Goal: Task Accomplishment & Management: Use online tool/utility

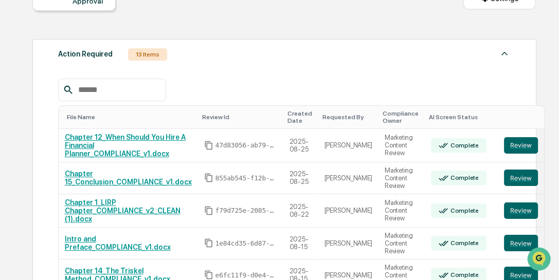
scroll to position [206, 0]
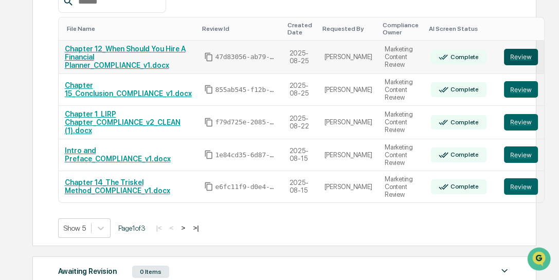
click at [504, 60] on button "Review" at bounding box center [521, 57] width 34 height 16
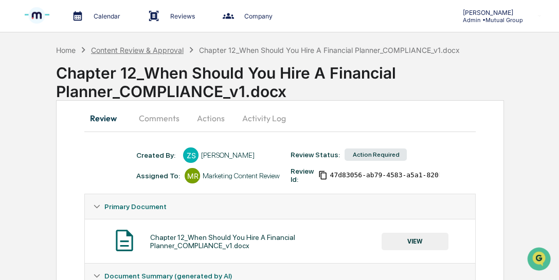
click at [148, 51] on div "Content Review & Approval" at bounding box center [137, 50] width 92 height 9
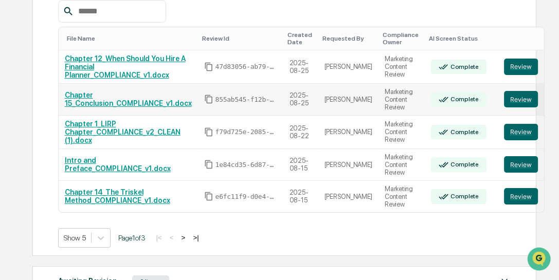
scroll to position [177, 0]
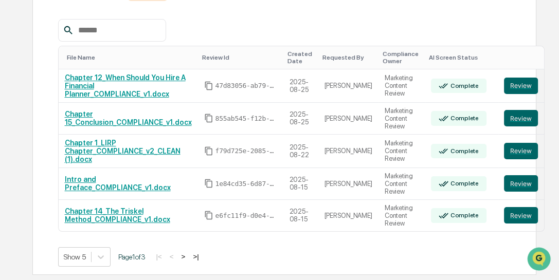
click at [189, 259] on button ">" at bounding box center [183, 256] width 10 height 9
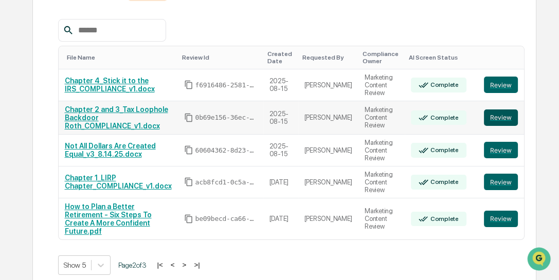
click at [486, 118] on button "Review" at bounding box center [501, 117] width 34 height 16
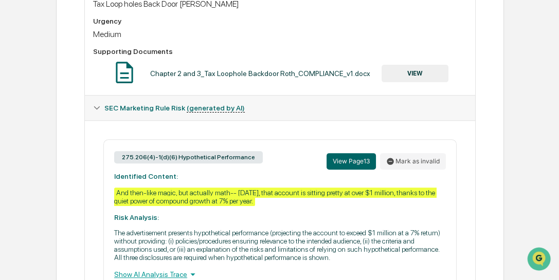
scroll to position [470, 0]
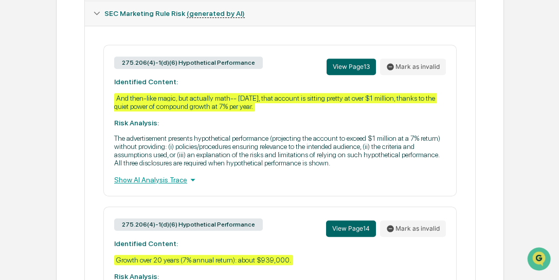
click at [150, 185] on div "Show AI Analysis Trace" at bounding box center [279, 179] width 331 height 11
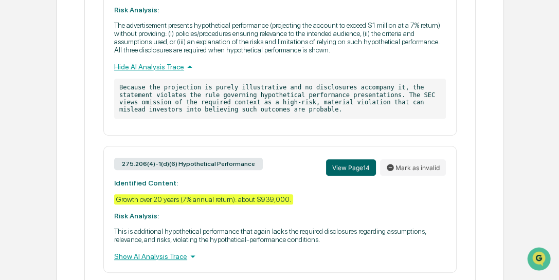
scroll to position [607, 0]
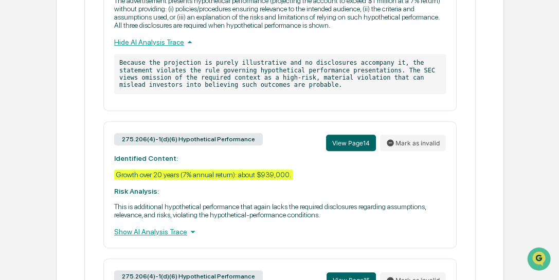
click at [147, 237] on div "Show AI Analysis Trace" at bounding box center [279, 231] width 331 height 11
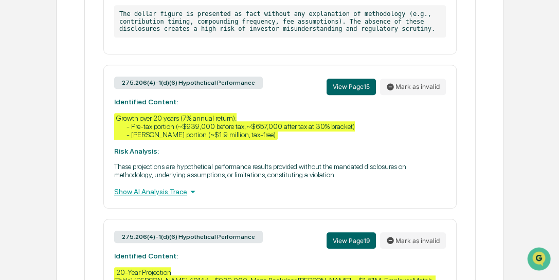
scroll to position [899, 0]
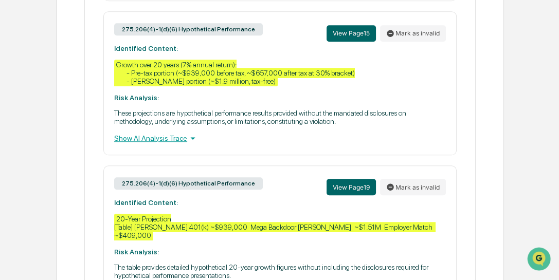
click at [143, 144] on div "Show AI Analysis Trace" at bounding box center [279, 138] width 331 height 11
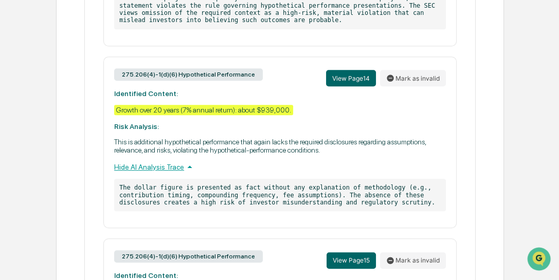
scroll to position [773, 0]
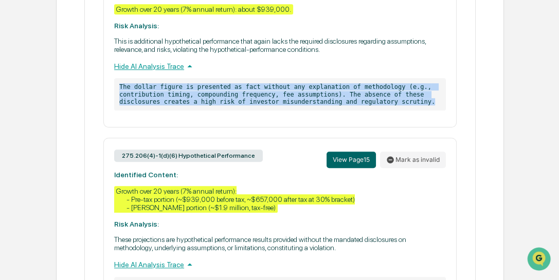
drag, startPoint x: 120, startPoint y: 93, endPoint x: 413, endPoint y: 109, distance: 293.3
click at [413, 109] on p "The dollar figure is presented as fact without any explanation of methodology (…" at bounding box center [279, 94] width 331 height 32
copy p "The dollar figure is presented as fact without any explanation of methodology (…"
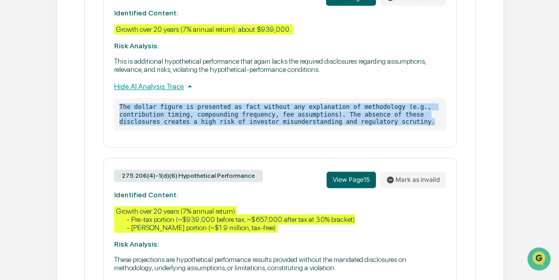
scroll to position [714, 0]
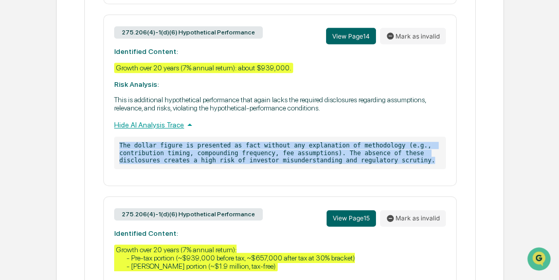
drag, startPoint x: 121, startPoint y: 36, endPoint x: 245, endPoint y: 36, distance: 123.8
click at [245, 36] on div "275.206(4)-1(d)(6) Hypothetical Performance" at bounding box center [188, 32] width 148 height 12
copy div "275.206(4)-1(d)(6) Hypothetical Performance"
drag, startPoint x: 118, startPoint y: 153, endPoint x: 376, endPoint y: 170, distance: 258.5
click at [376, 169] on p "The dollar figure is presented as fact without any explanation of methodology (…" at bounding box center [279, 153] width 331 height 32
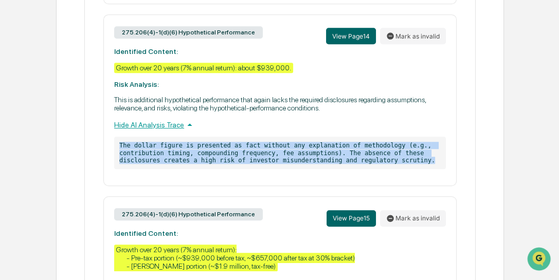
copy p "The dollar figure is presented as fact without any explanation of methodology (…"
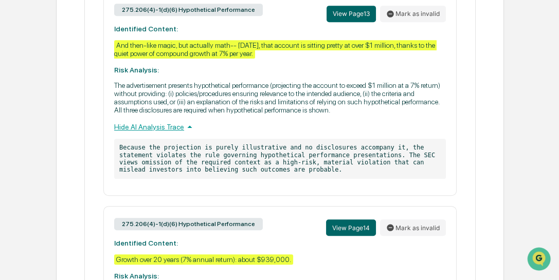
scroll to position [512, 0]
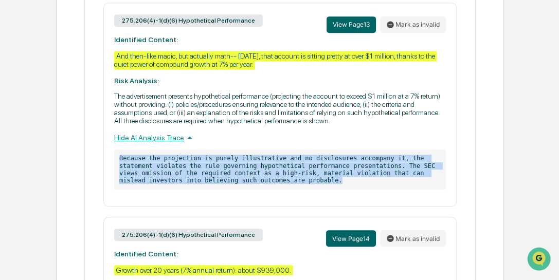
drag, startPoint x: 119, startPoint y: 167, endPoint x: 265, endPoint y: 188, distance: 148.0
click at [265, 188] on p "Because the projection is purely illustrative and no disclosures accompany it, …" at bounding box center [279, 170] width 331 height 40
copy p "Because the projection is purely illustrative and no disclosures accompany it, …"
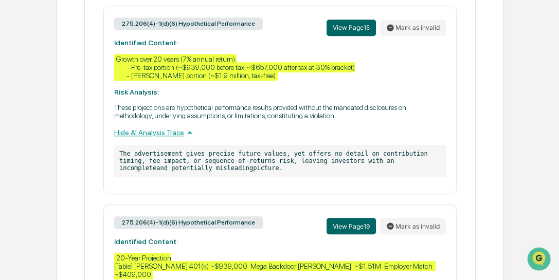
scroll to position [944, 0]
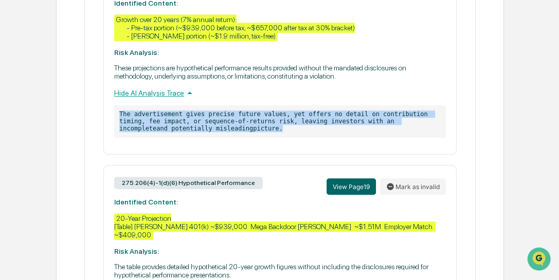
drag, startPoint x: 119, startPoint y: 122, endPoint x: 183, endPoint y: 137, distance: 65.8
click at [183, 137] on p "The advertisement gives precise future values, yet offers no detail on contribu…" at bounding box center [279, 121] width 331 height 32
copy p "The advertisement gives precise future values, yet offers no detail on contribu…"
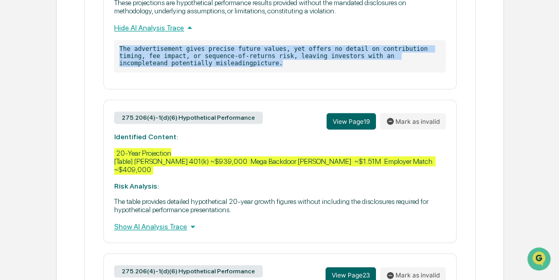
scroll to position [1053, 0]
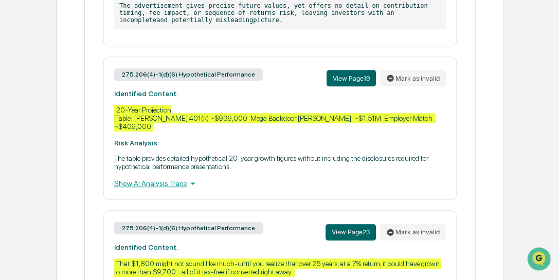
click at [142, 188] on div "Show AI Analysis Trace" at bounding box center [279, 183] width 331 height 11
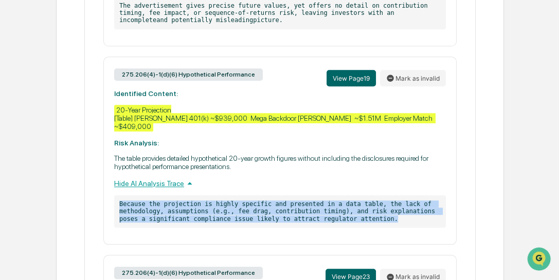
drag, startPoint x: 119, startPoint y: 207, endPoint x: 384, endPoint y: 224, distance: 266.2
click at [384, 224] on p "Because the projection is highly specific and presented in a data table, the la…" at bounding box center [279, 211] width 331 height 32
copy p "Because the projection is highly specific and presented in a data table, the la…"
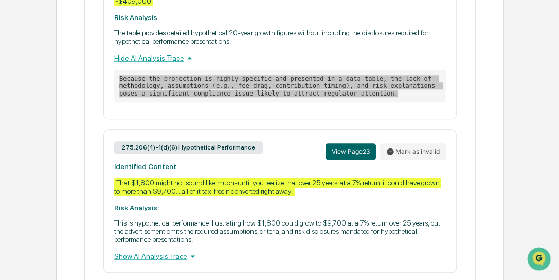
scroll to position [1258, 0]
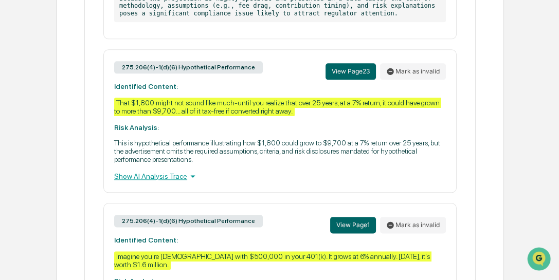
drag, startPoint x: 157, startPoint y: 182, endPoint x: 177, endPoint y: 182, distance: 20.6
click at [157, 182] on div "Show AI Analysis Trace" at bounding box center [279, 176] width 331 height 11
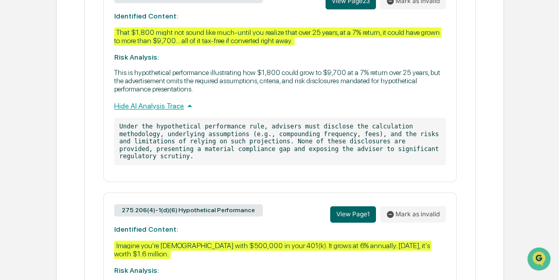
scroll to position [1381, 0]
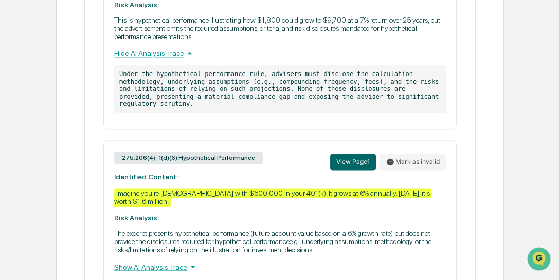
click at [125, 83] on p "Under the hypothetical performance rule, advisers must disclose the calculation…" at bounding box center [279, 88] width 331 height 47
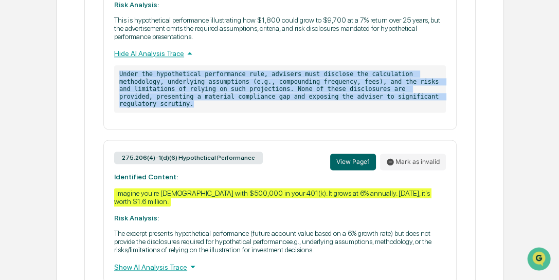
drag, startPoint x: 119, startPoint y: 80, endPoint x: 376, endPoint y: 105, distance: 258.1
click at [376, 105] on p "Under the hypothetical performance rule, advisers must disclose the calculation…" at bounding box center [279, 88] width 331 height 47
copy p "Under the hypothetical performance rule, advisers must disclose the calculation…"
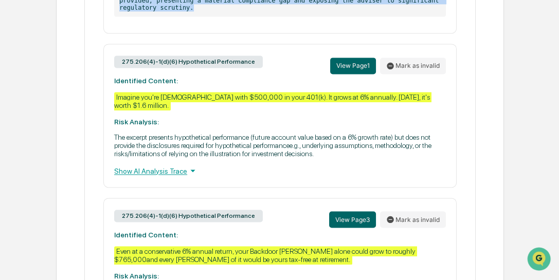
scroll to position [1522, 0]
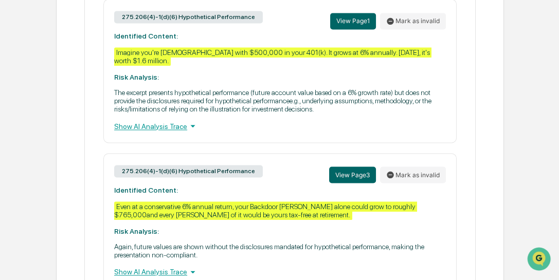
click at [159, 128] on div "Show AI Analysis Trace" at bounding box center [279, 125] width 331 height 11
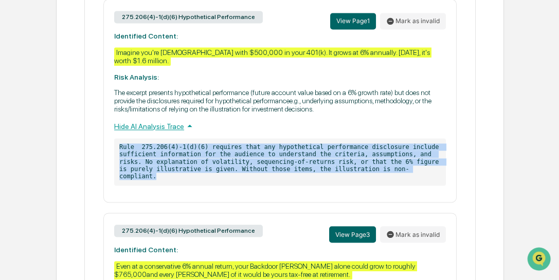
drag, startPoint x: 118, startPoint y: 147, endPoint x: 423, endPoint y: 179, distance: 306.8
click at [423, 179] on div "275.206(4)-1(d)(6) Hypothetical Performance View Page 1 [PERSON_NAME] as invali…" at bounding box center [279, 100] width 353 height 203
copy p "Rule 275.206(4)-1(d)(6) requires that any hypothetical performance disclosure i…"
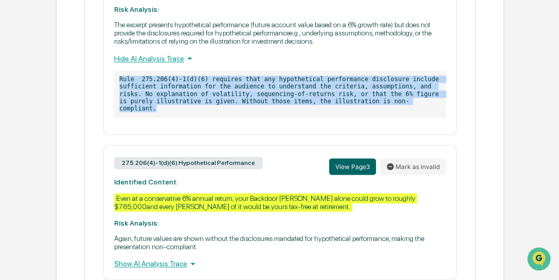
scroll to position [1654, 0]
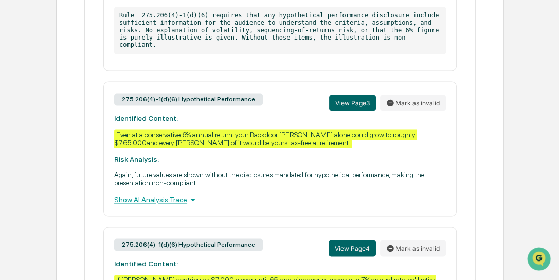
click at [169, 196] on div "Show AI Analysis Trace" at bounding box center [279, 199] width 331 height 11
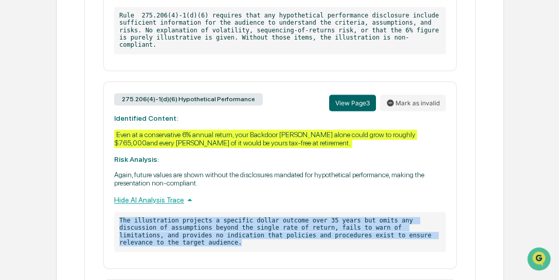
drag, startPoint x: 118, startPoint y: 216, endPoint x: 422, endPoint y: 229, distance: 304.5
click at [422, 229] on p "The illustration projects a specific dollar outcome over 35 years but omits any…" at bounding box center [279, 232] width 331 height 40
copy p "The illustration projects a specific dollar outcome over 35 years but omits any…"
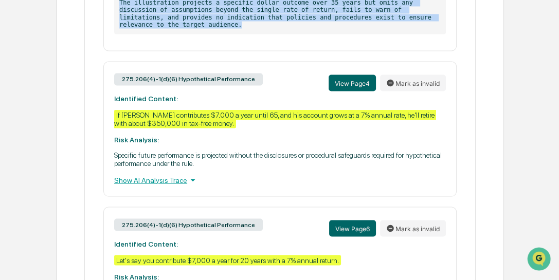
scroll to position [1921, 0]
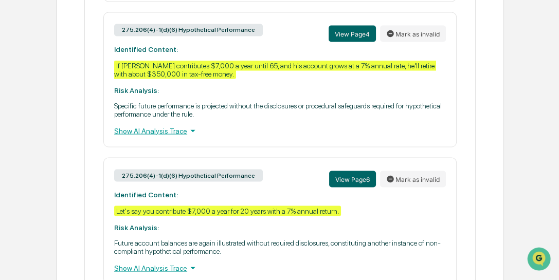
click at [136, 125] on div "Show AI Analysis Trace" at bounding box center [279, 130] width 331 height 11
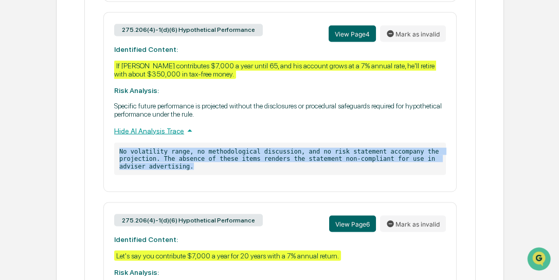
drag, startPoint x: 119, startPoint y: 141, endPoint x: 168, endPoint y: 155, distance: 50.6
click at [168, 155] on p "No volatility range, no methodological discussion, and no risk statement accomp…" at bounding box center [279, 158] width 331 height 32
copy p "No volatility range, no methodological discussion, and no risk statement accomp…"
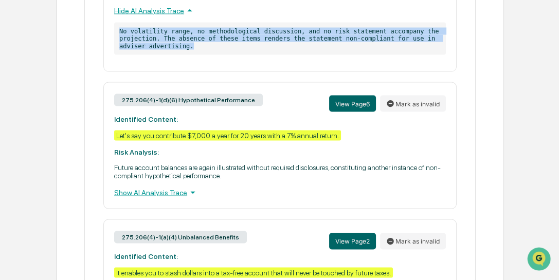
scroll to position [2095, 0]
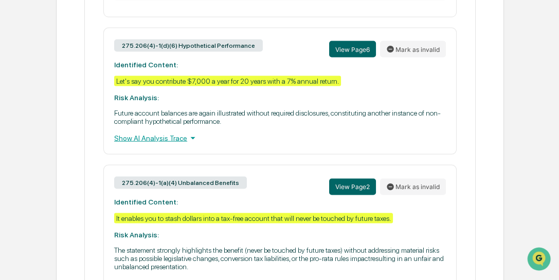
click at [144, 133] on div "Show AI Analysis Trace" at bounding box center [279, 138] width 331 height 11
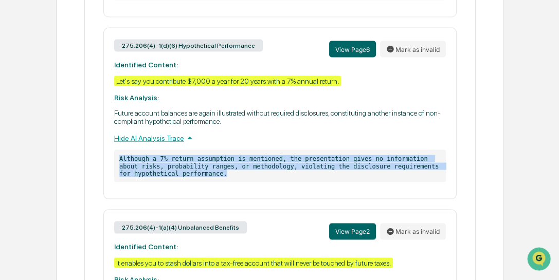
drag, startPoint x: 119, startPoint y: 150, endPoint x: 219, endPoint y: 165, distance: 101.4
click at [219, 165] on p "Although a 7% return assumption is mentioned, the presentation gives no informa…" at bounding box center [279, 166] width 331 height 32
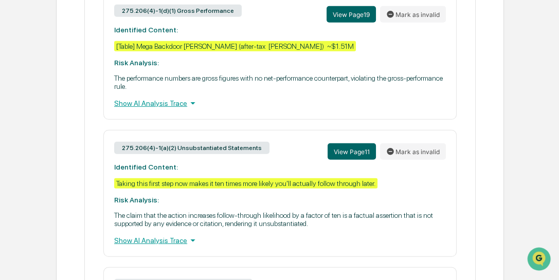
scroll to position [2937, 0]
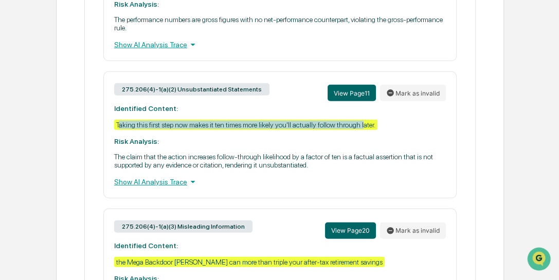
drag, startPoint x: 118, startPoint y: 128, endPoint x: 360, endPoint y: 126, distance: 242.5
click at [360, 126] on div "Taking this first step now makes it ten times more likely you'll actually follo…" at bounding box center [245, 125] width 263 height 10
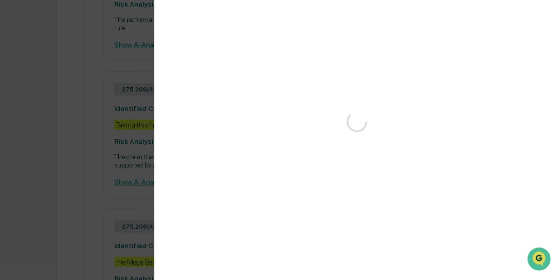
click at [371, 130] on div at bounding box center [356, 121] width 363 height 41
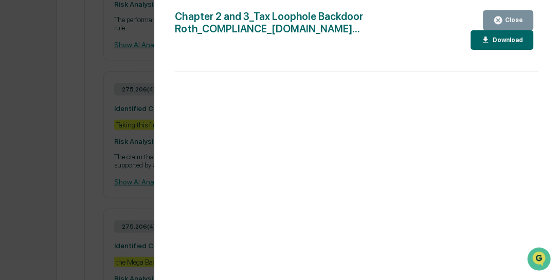
click at [97, 105] on div "Version History [DATE] 07:49 PM [PERSON_NAME] Chapter 2 and 3_Tax Loophole Back…" at bounding box center [279, 140] width 559 height 280
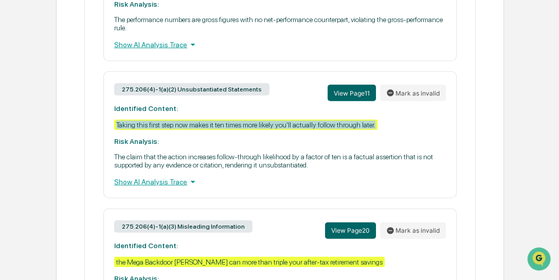
drag, startPoint x: 115, startPoint y: 127, endPoint x: 370, endPoint y: 127, distance: 255.4
click at [370, 127] on div "Taking this first step now makes it ten times more likely you'll actually follo…" at bounding box center [245, 125] width 263 height 10
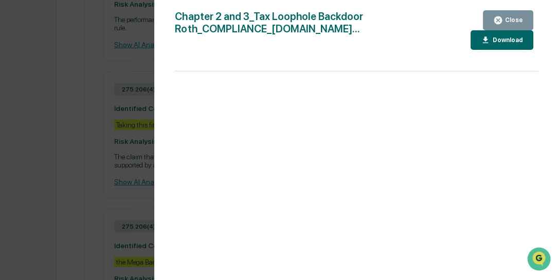
click at [106, 62] on div "Version History [DATE] 07:49 PM [PERSON_NAME] Chapter 2 and 3_Tax Loophole Back…" at bounding box center [279, 140] width 559 height 280
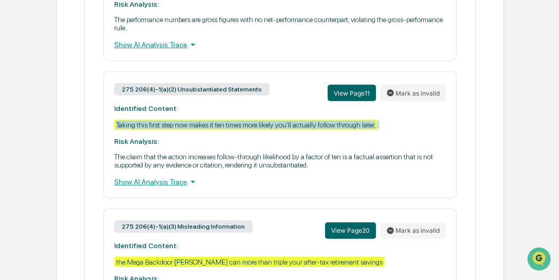
drag, startPoint x: 115, startPoint y: 127, endPoint x: 344, endPoint y: 136, distance: 229.4
click at [344, 136] on div "275.206(4)-1(a)(2) Unsubstantiated Statements View Page 11 Mark as invalid Iden…" at bounding box center [279, 134] width 353 height 127
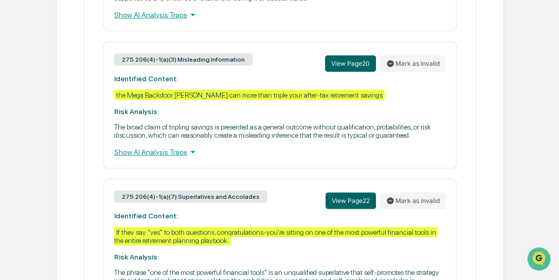
scroll to position [3171, 0]
